Goal: Task Accomplishment & Management: Manage account settings

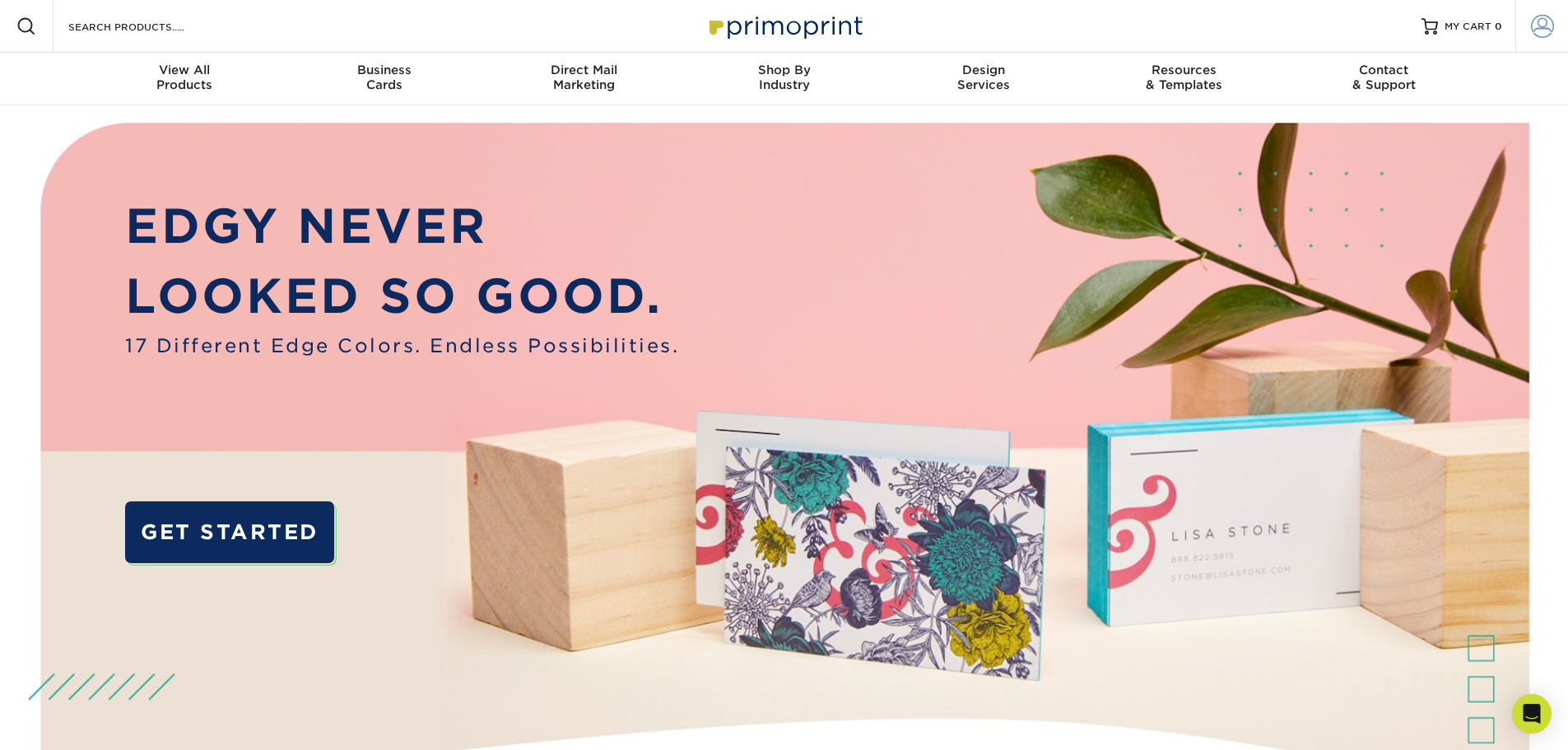
click at [1546, 32] on span at bounding box center [1543, 26] width 23 height 23
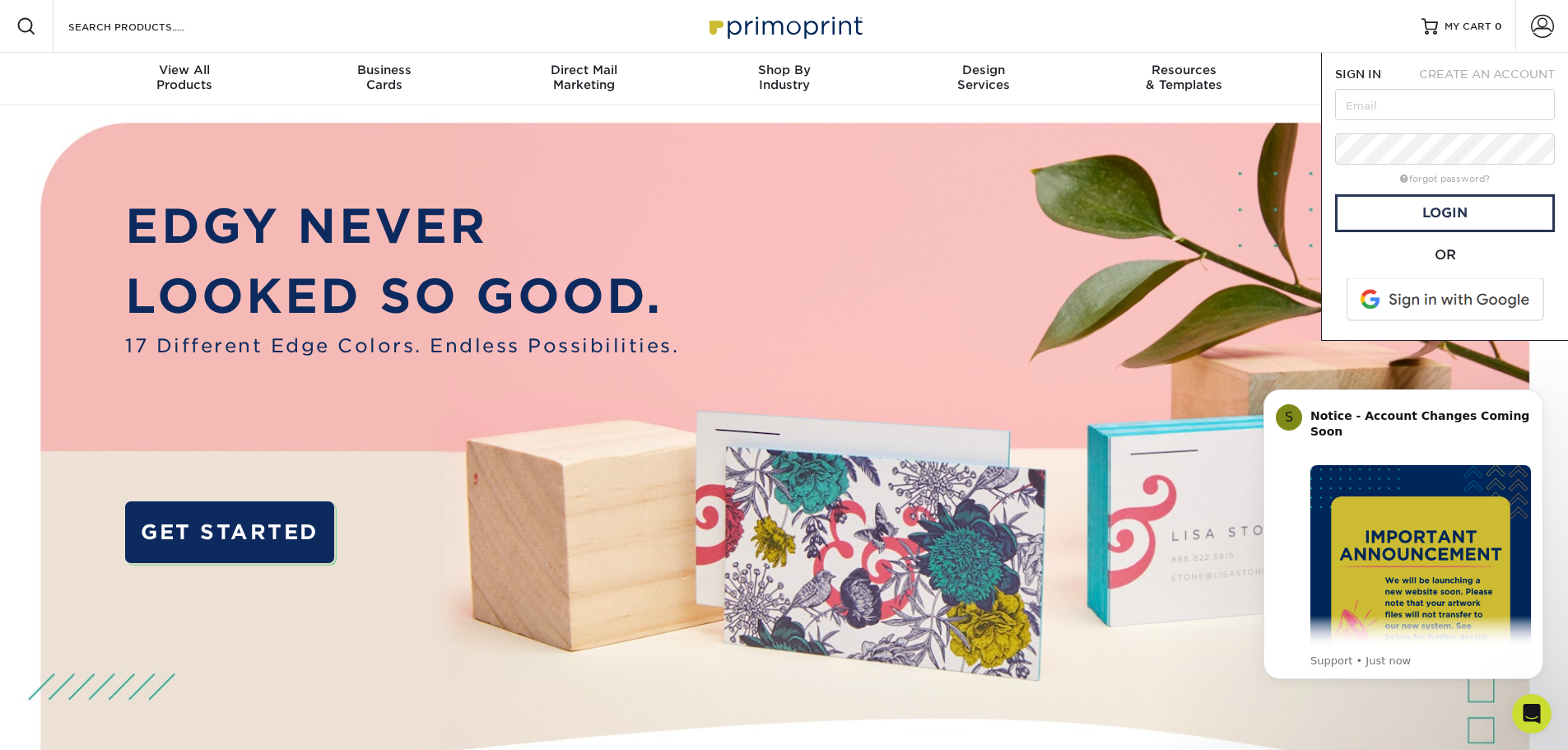
click at [1445, 297] on span at bounding box center [1447, 299] width 210 height 43
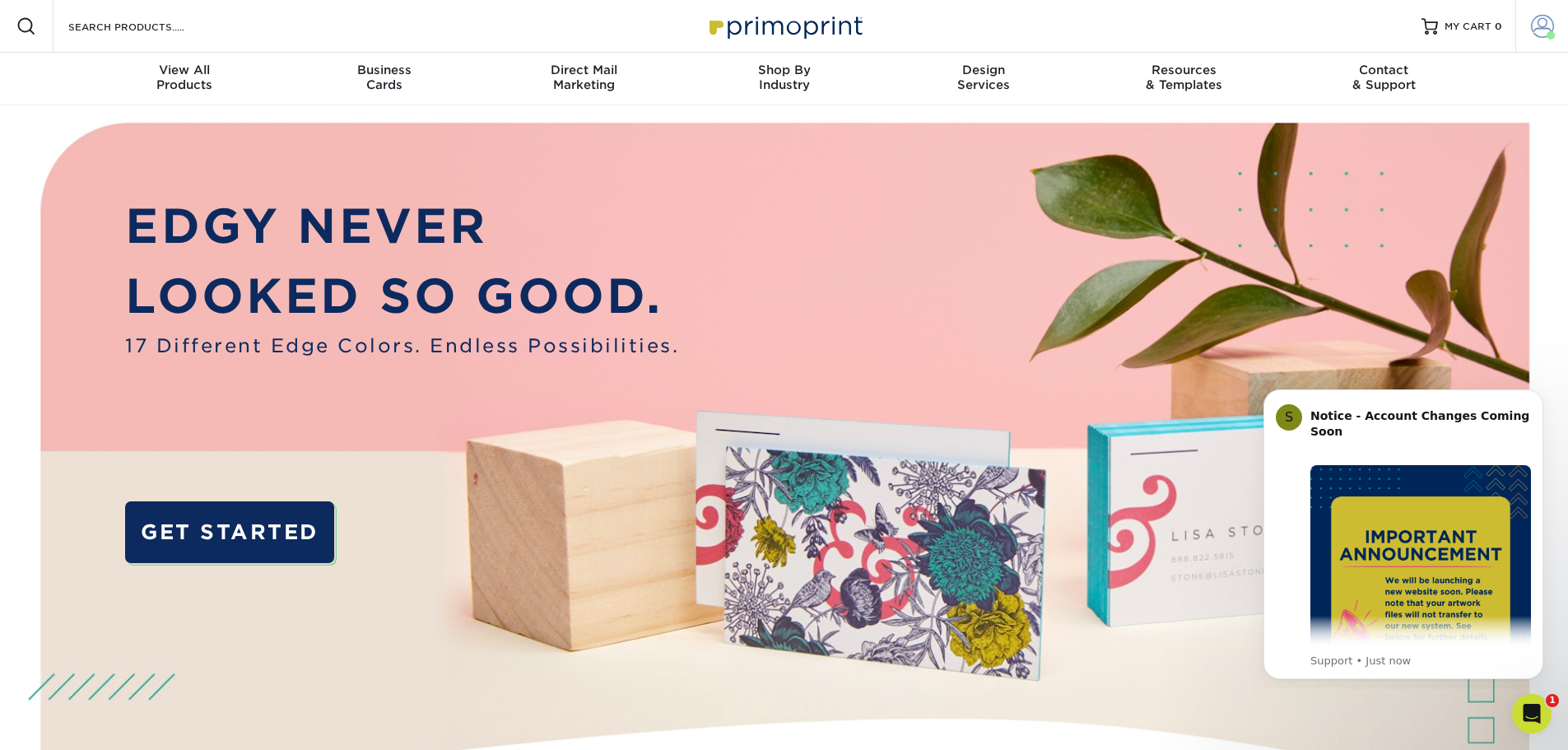
click at [1540, 32] on span at bounding box center [1543, 26] width 23 height 23
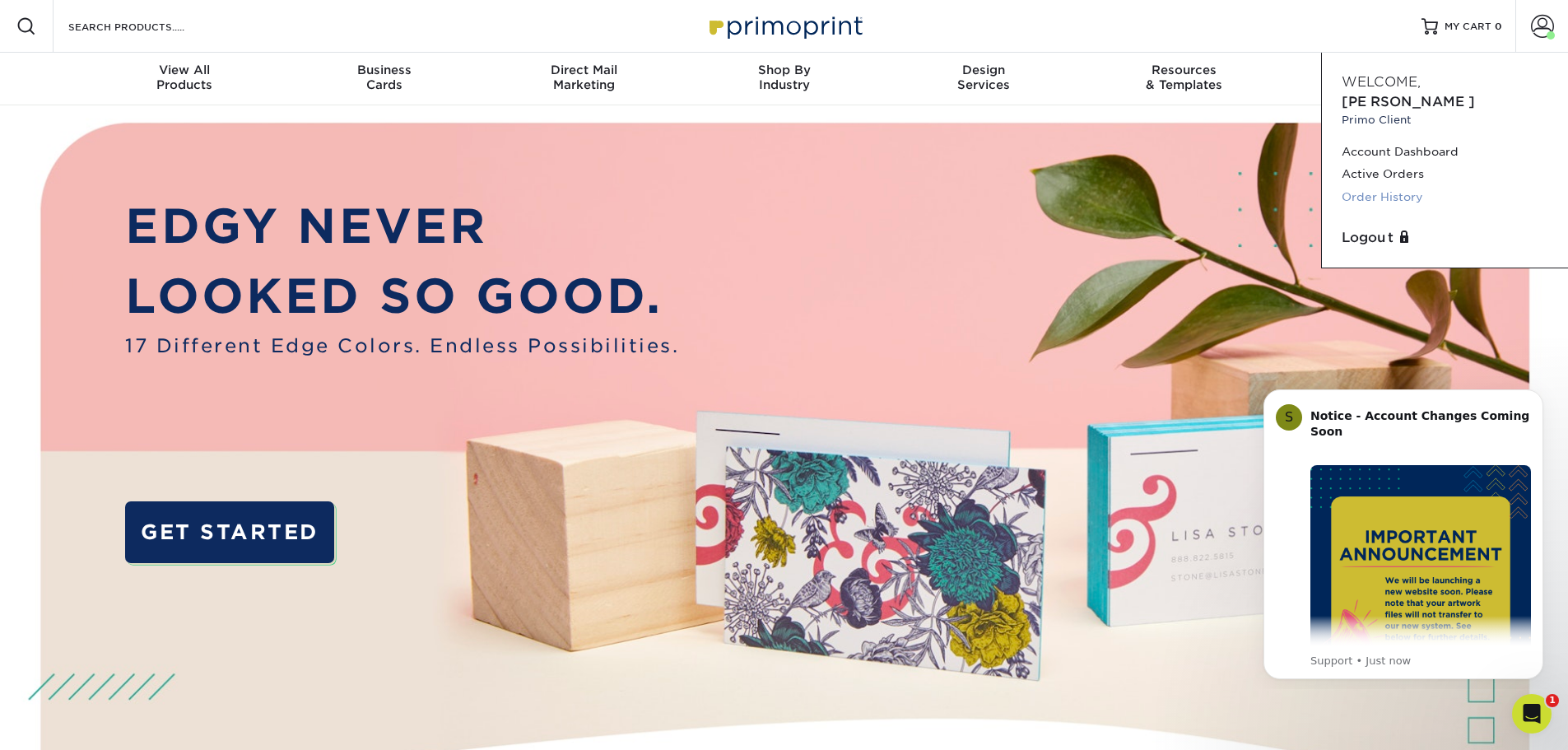
click at [1363, 186] on link "Order History" at bounding box center [1445, 197] width 207 height 22
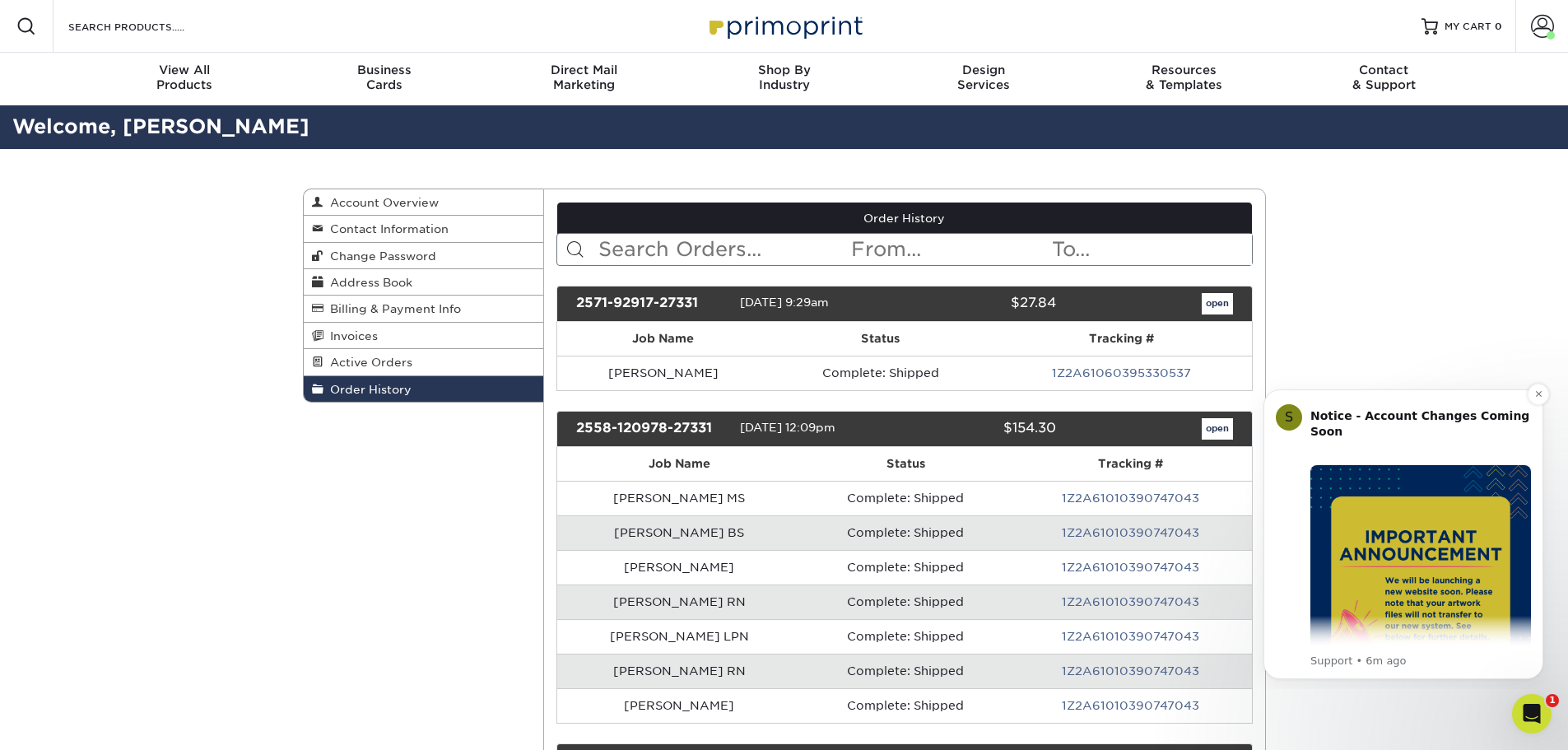
click at [1486, 549] on img "Message content" at bounding box center [1421, 575] width 221 height 221
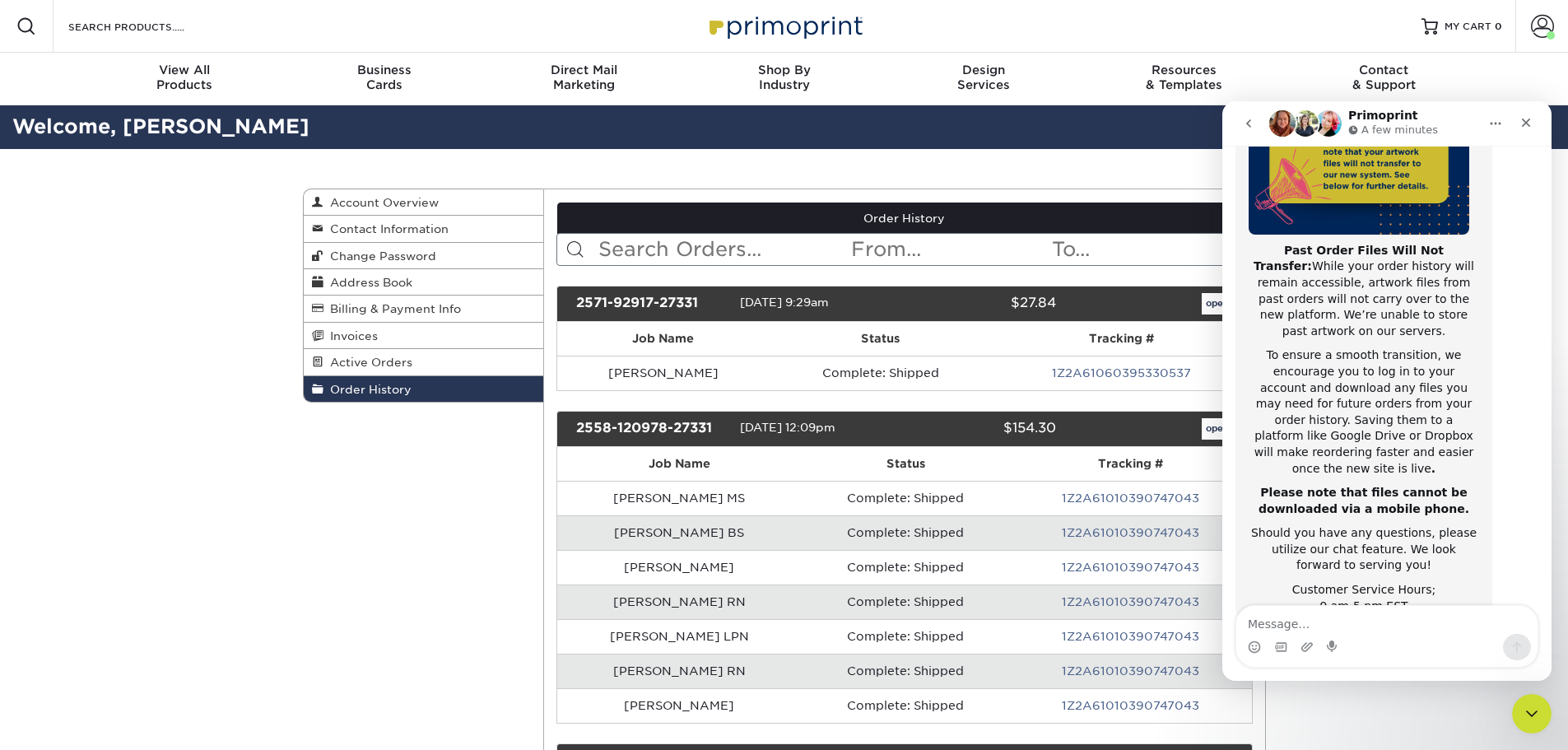
scroll to position [261, 0]
click at [1527, 125] on icon "Close" at bounding box center [1526, 123] width 13 height 13
